Goal: Check status: Check status

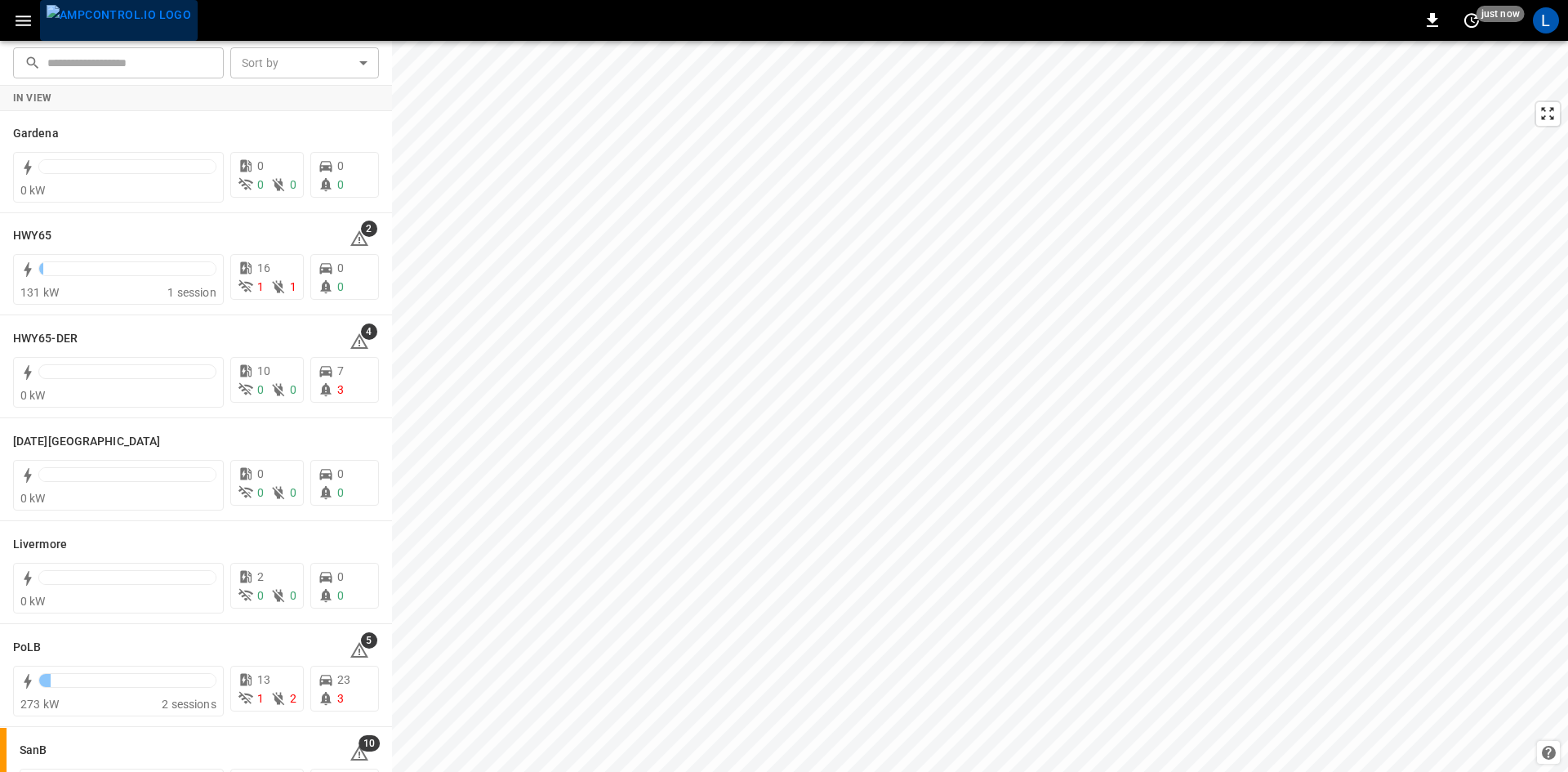
click at [129, 19] on img "menu" at bounding box center [119, 15] width 145 height 21
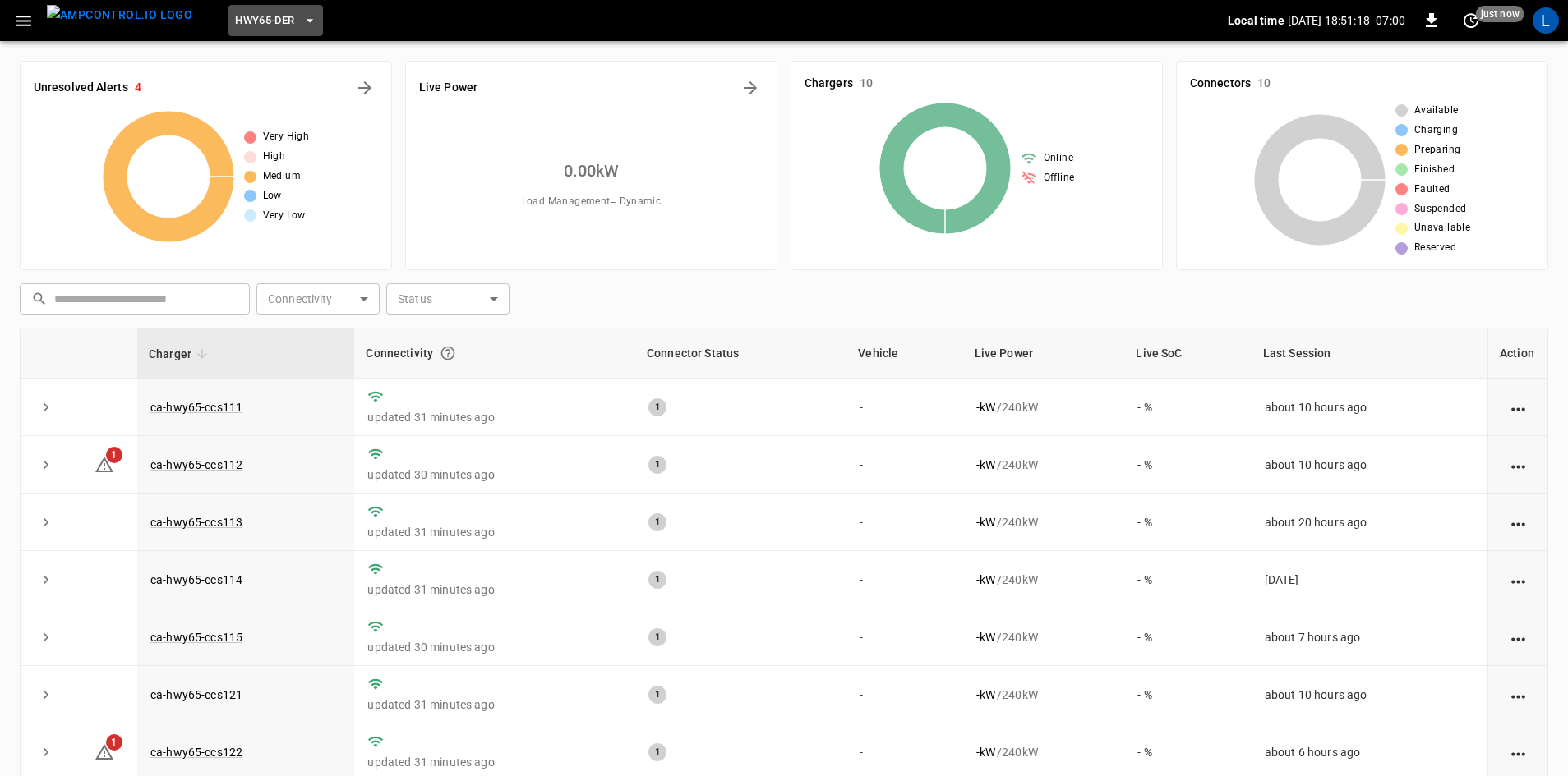
click at [256, 17] on span "HWY65-DER" at bounding box center [264, 21] width 59 height 19
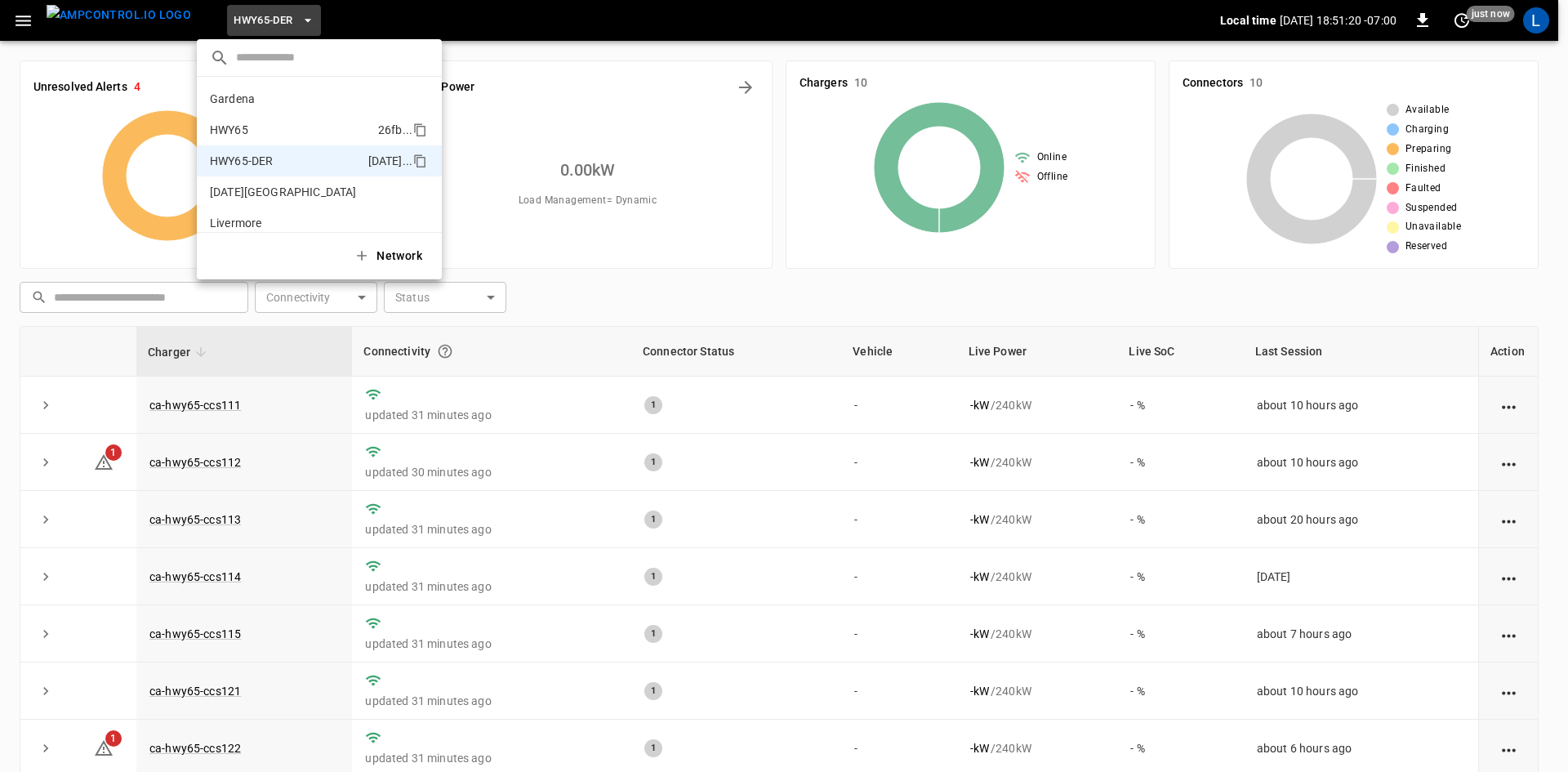
click at [275, 122] on p "HWY65" at bounding box center [290, 129] width 162 height 16
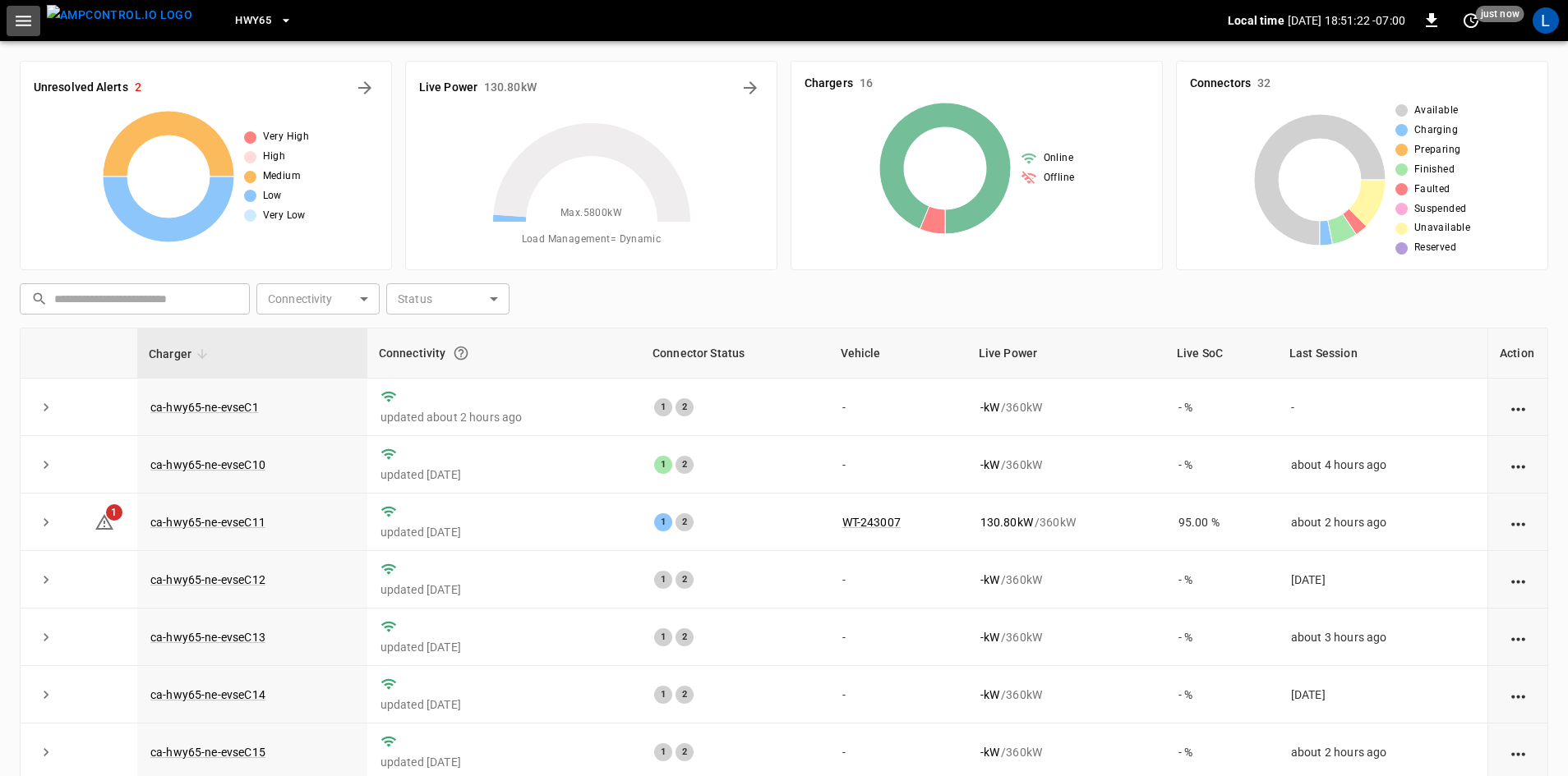
click at [24, 18] on icon "button" at bounding box center [24, 21] width 21 height 21
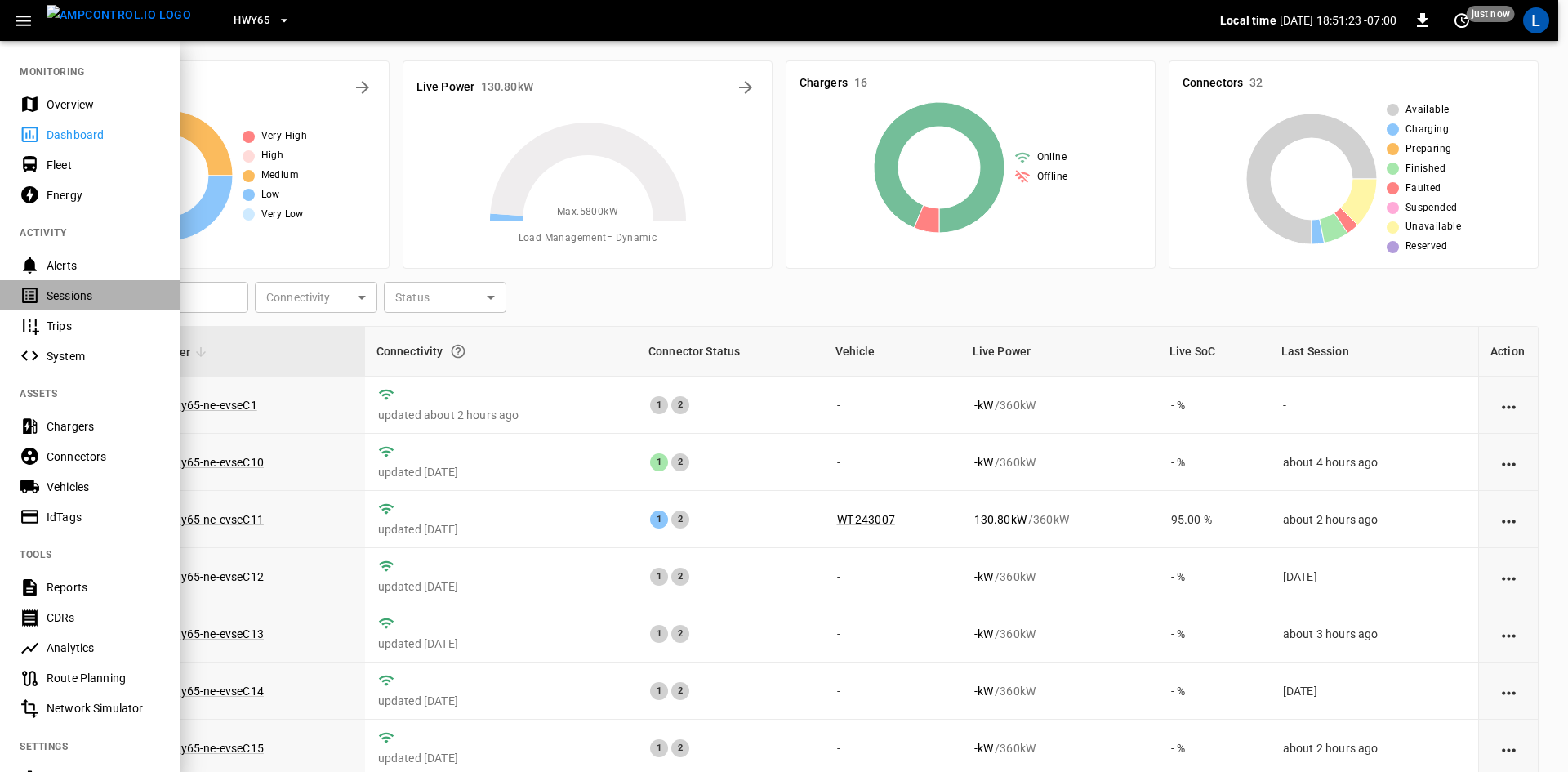
click at [86, 289] on div "Sessions" at bounding box center [103, 295] width 114 height 16
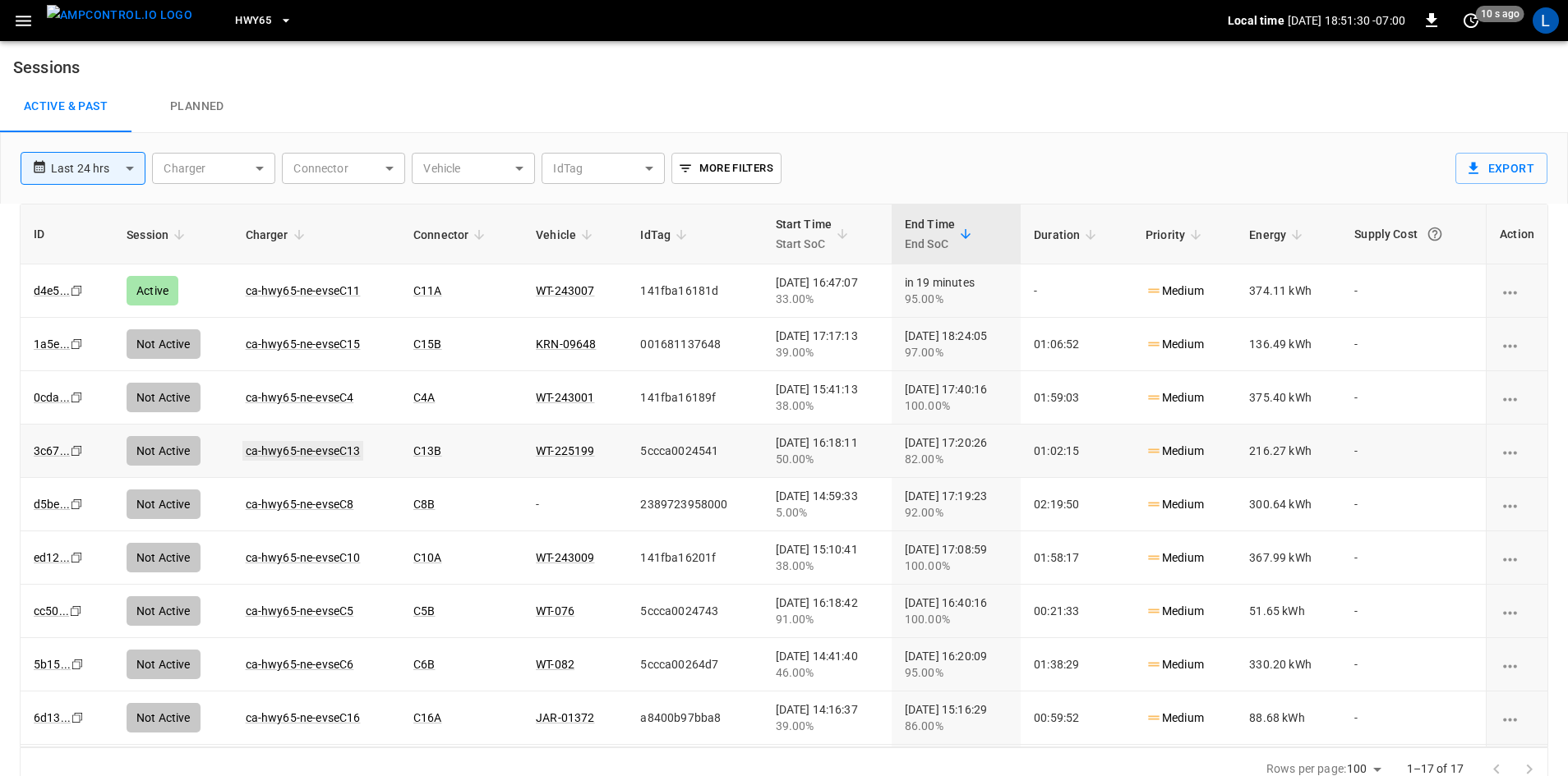
click at [272, 457] on link "ca-hwy65-ne-evseC13" at bounding box center [303, 451] width 122 height 20
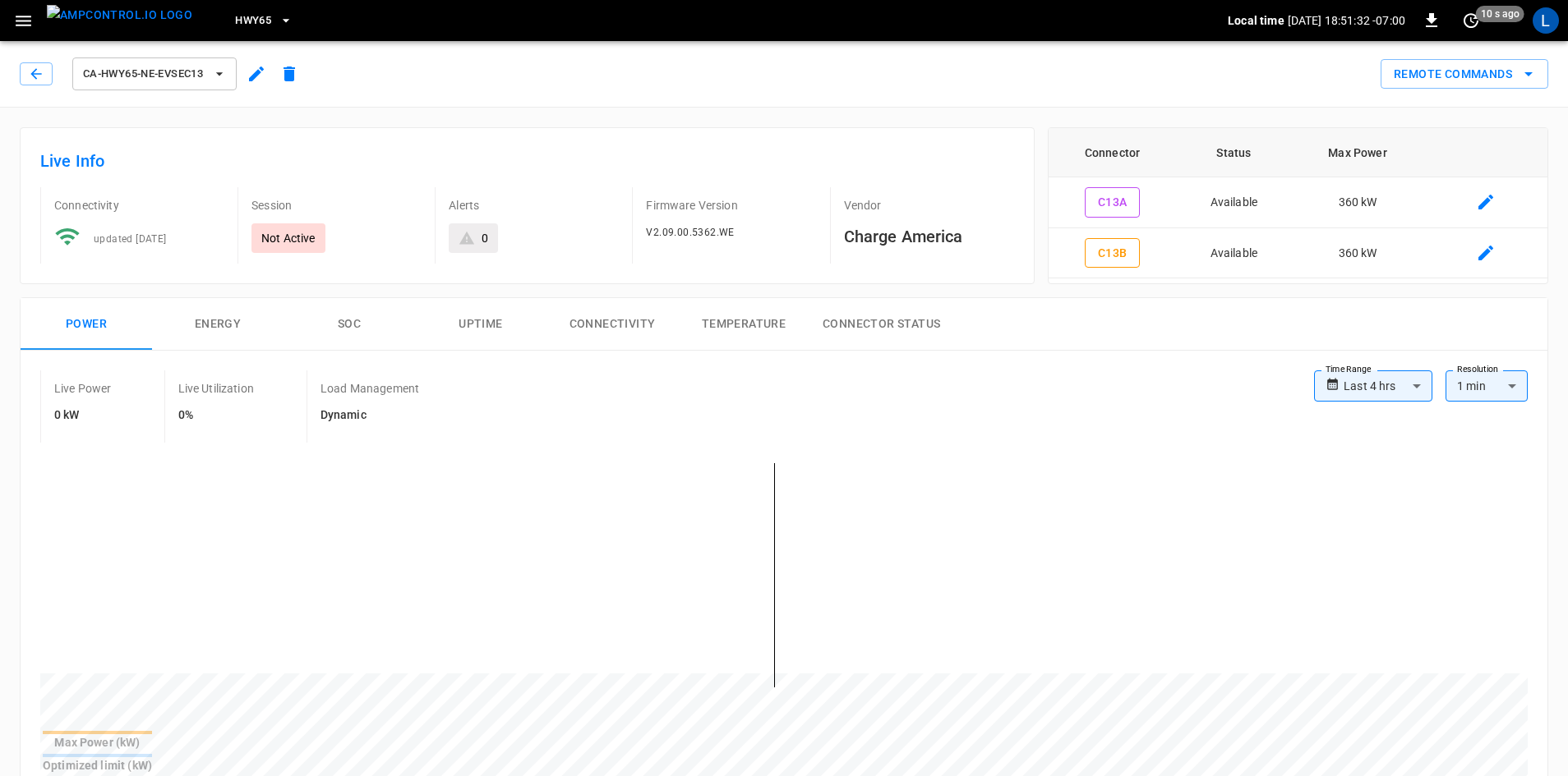
click at [343, 328] on button "SOC" at bounding box center [349, 324] width 132 height 52
